Goal: Information Seeking & Learning: Understand process/instructions

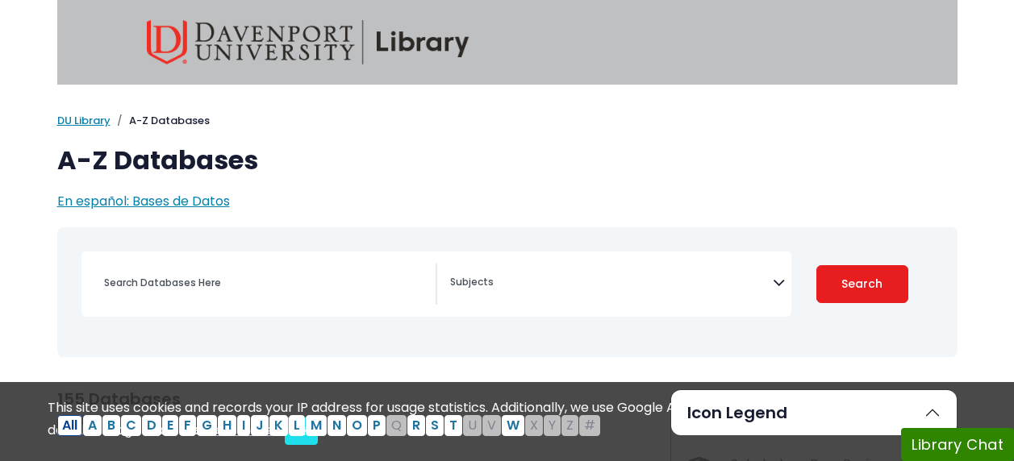
select select "Database Subject Filter"
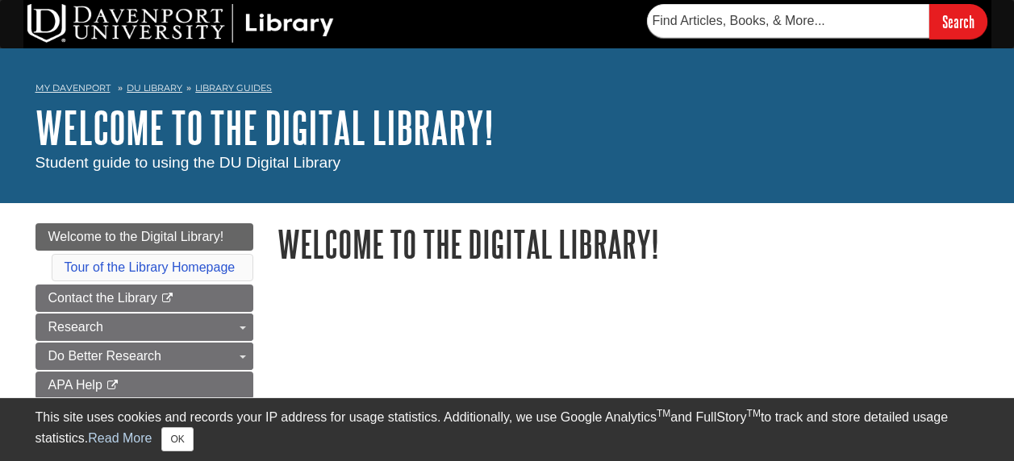
scroll to position [81, 0]
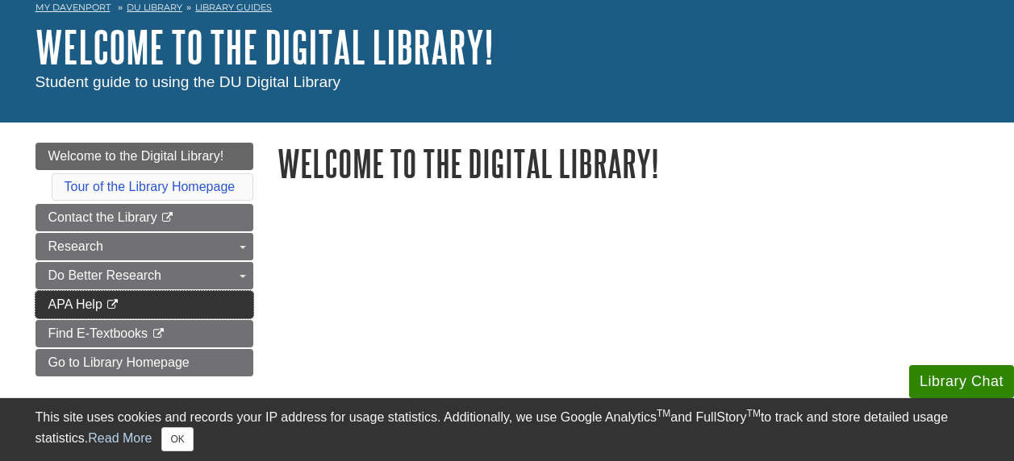
click at [209, 302] on link "APA Help This link opens in a new window" at bounding box center [144, 304] width 218 height 27
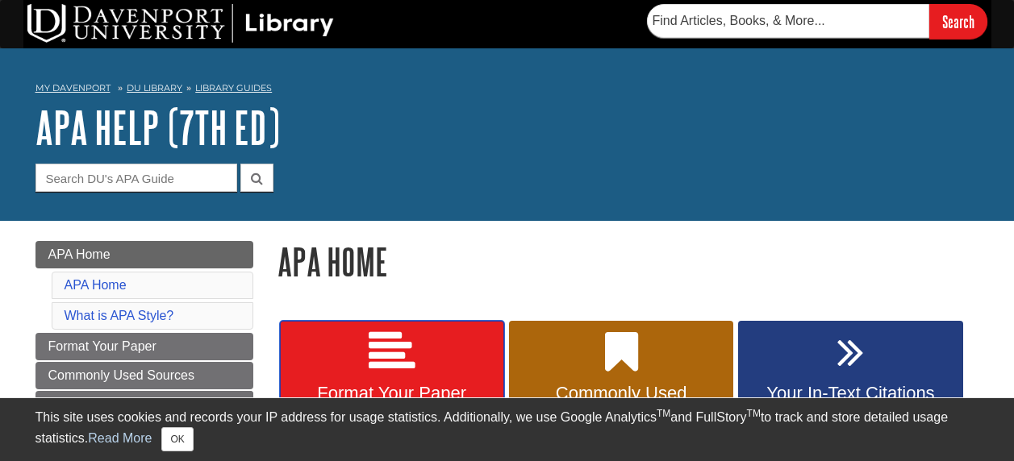
click at [430, 335] on link "Format Your Paper" at bounding box center [392, 381] width 224 height 121
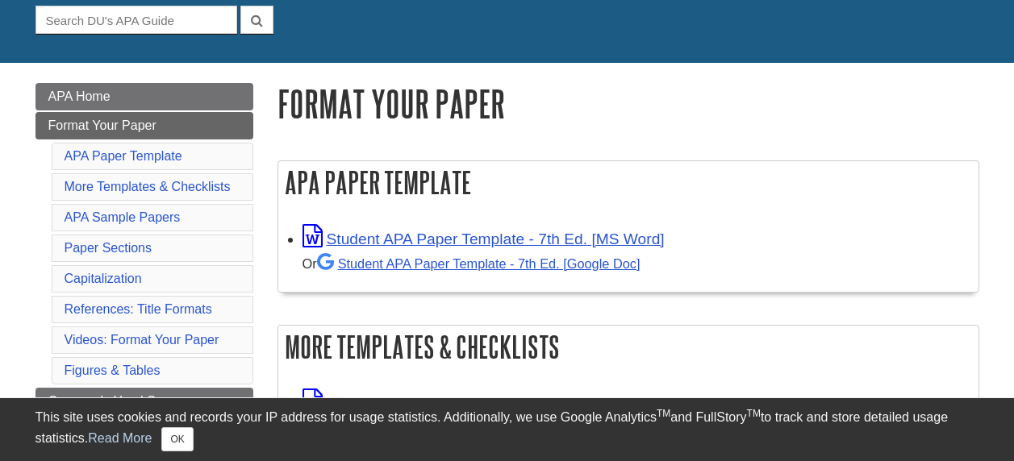
scroll to position [161, 0]
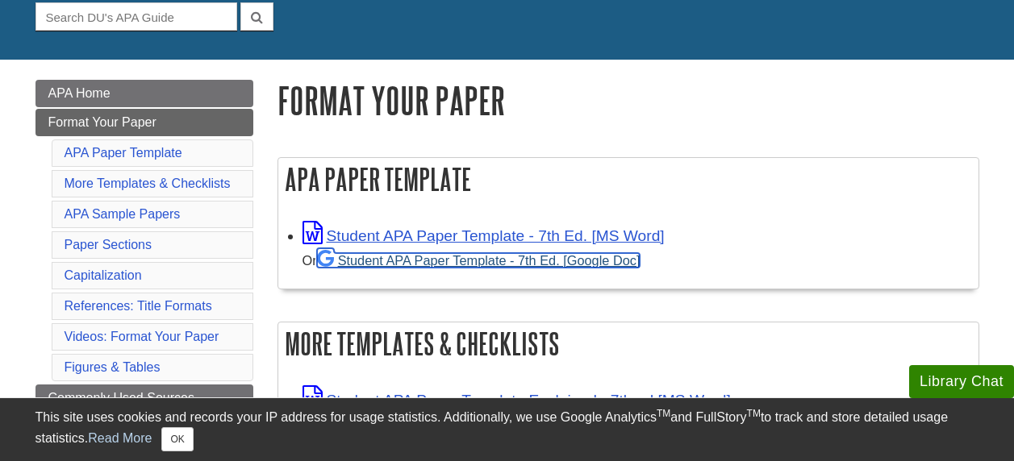
click at [428, 259] on link "Student APA Paper Template - 7th Ed. [Google Doc]" at bounding box center [478, 260] width 323 height 15
